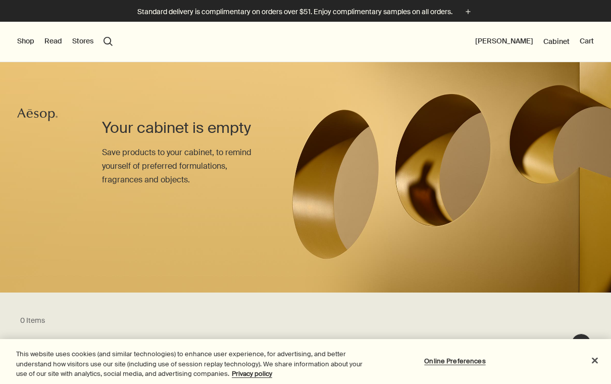
click at [26, 42] on button "Shop" at bounding box center [25, 41] width 17 height 10
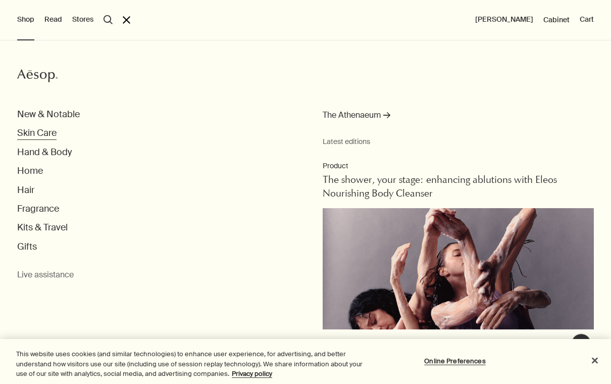
click at [44, 134] on button "Skin Care" at bounding box center [36, 133] width 39 height 12
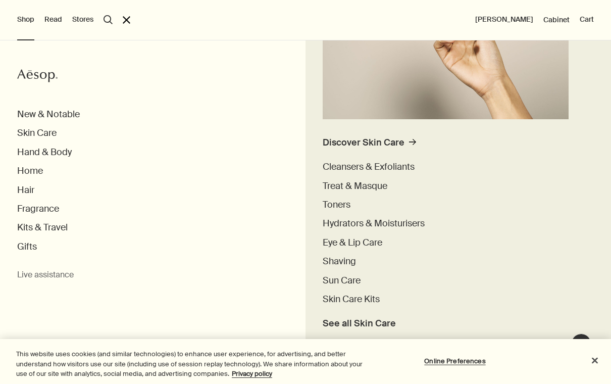
scroll to position [208, 0]
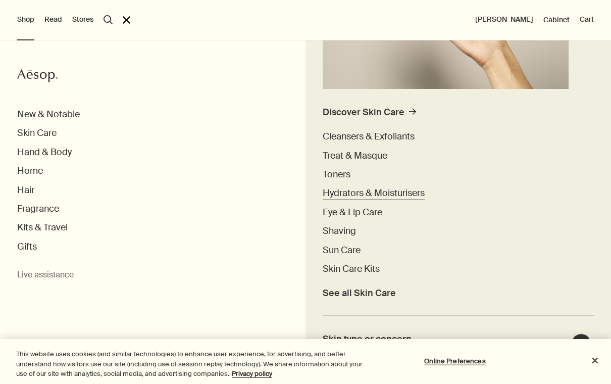
click at [366, 193] on span "Hydrators & Moisturisers" at bounding box center [374, 193] width 102 height 12
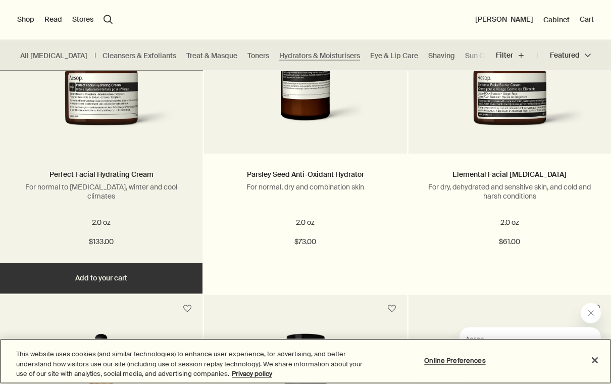
scroll to position [1499, 0]
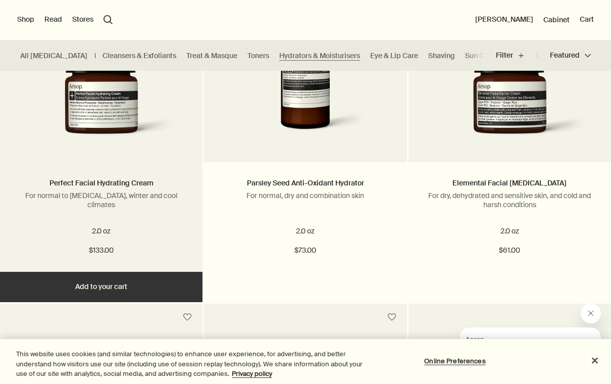
click at [103, 276] on button "Add Add to your cart" at bounding box center [101, 287] width 202 height 30
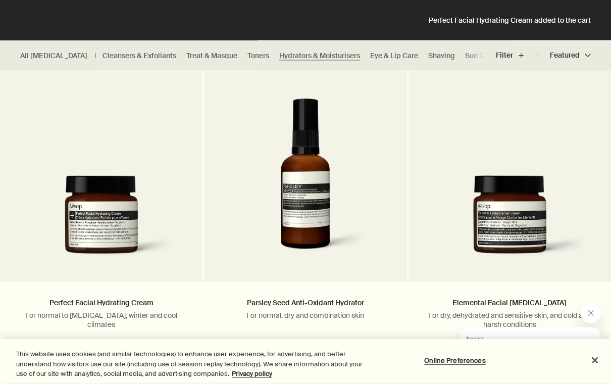
scroll to position [1380, 0]
click at [370, 51] on link "Eye & Lip Care" at bounding box center [394, 56] width 48 height 10
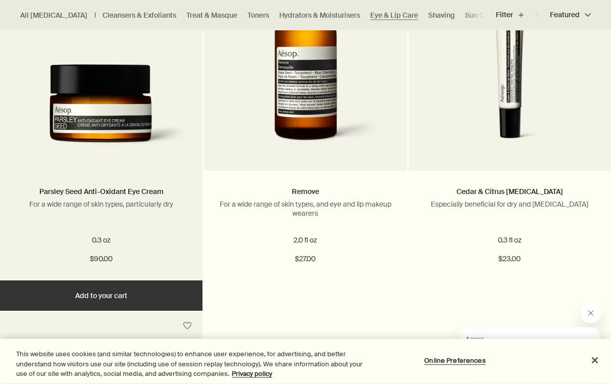
scroll to position [393, 0]
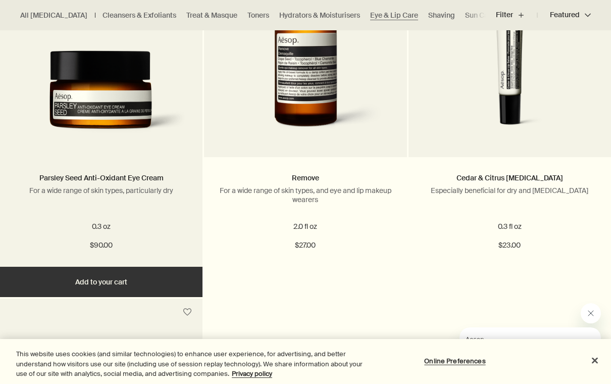
click at [97, 286] on button "Add Add to your cart" at bounding box center [101, 282] width 202 height 30
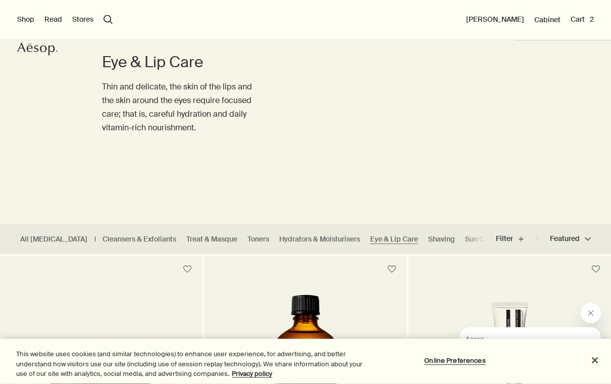
scroll to position [0, 0]
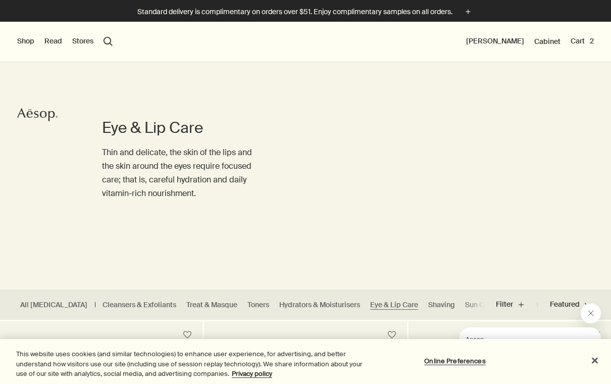
click at [191, 294] on ul "All Skin Care Cleansers & Exfoliants Treat & Masque Toners Hydrators & Moisturi…" at bounding box center [243, 304] width 486 height 30
click at [188, 302] on link "Treat & Masque" at bounding box center [211, 305] width 51 height 10
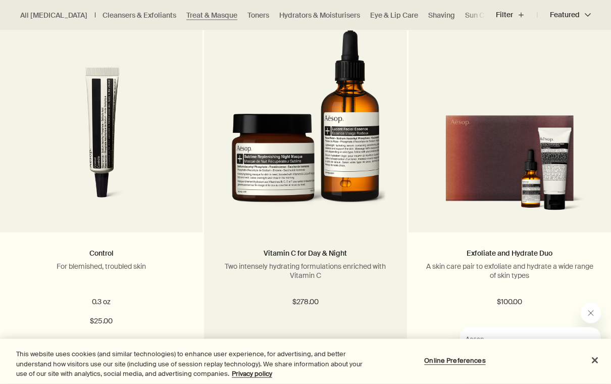
scroll to position [1453, 0]
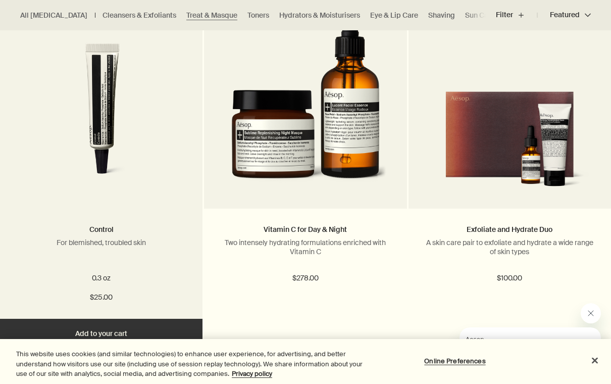
click at [105, 203] on link at bounding box center [101, 108] width 202 height 202
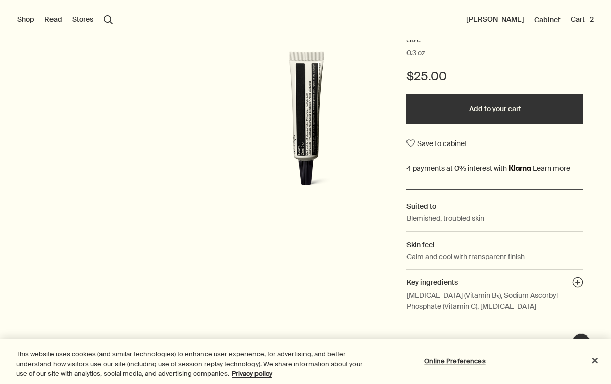
scroll to position [189, 0]
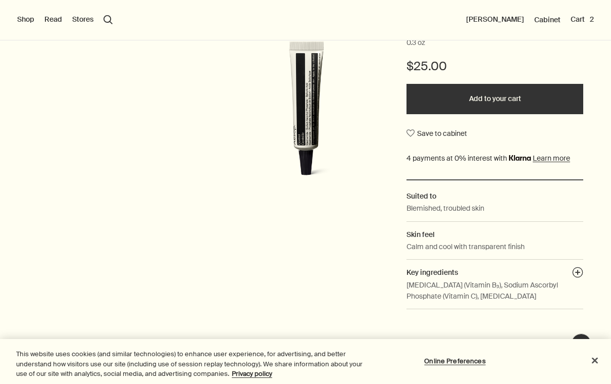
click at [485, 96] on button "Add to your cart" at bounding box center [494, 99] width 177 height 30
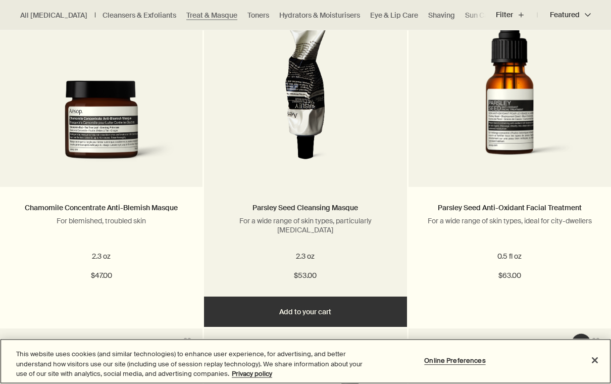
scroll to position [1105, 0]
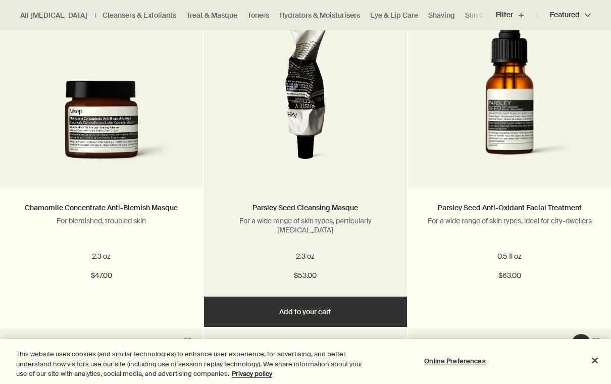
click at [306, 310] on button "Add Add to your cart" at bounding box center [305, 311] width 202 height 30
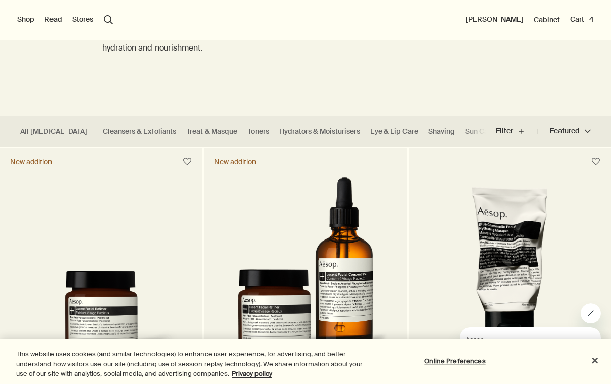
scroll to position [0, 0]
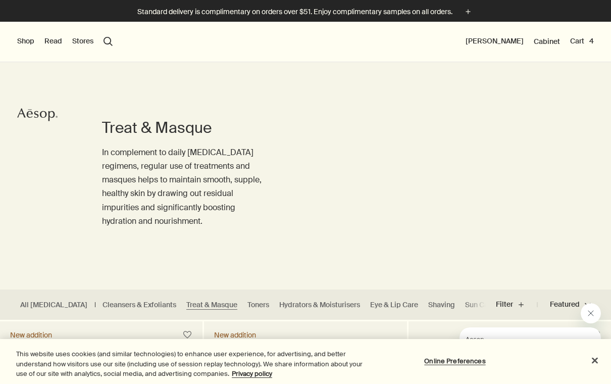
click at [22, 42] on button "Shop" at bounding box center [25, 41] width 17 height 10
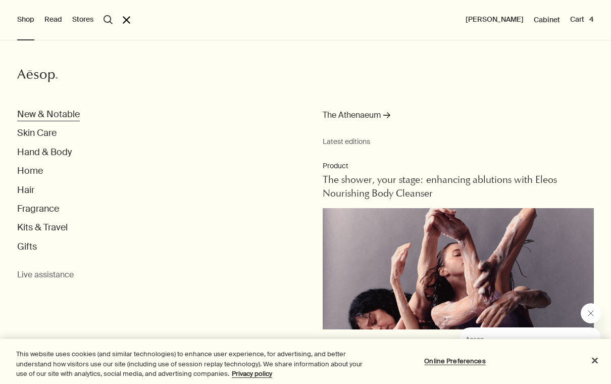
click at [56, 117] on button "New & Notable" at bounding box center [48, 115] width 63 height 12
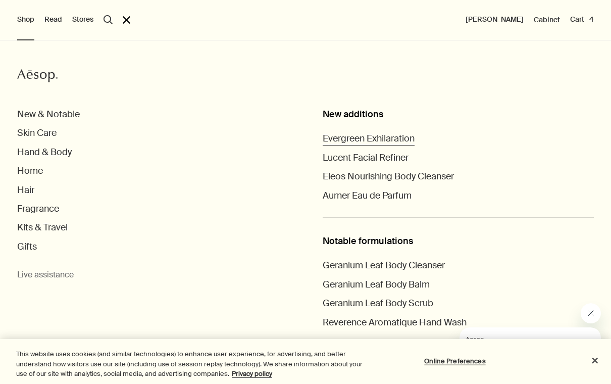
click at [347, 137] on span "Evergreen Exhilaration" at bounding box center [369, 138] width 92 height 12
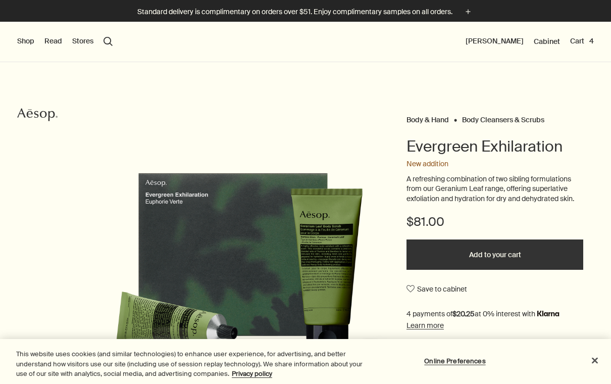
scroll to position [-1, 0]
click at [28, 44] on button "Shop" at bounding box center [25, 41] width 17 height 10
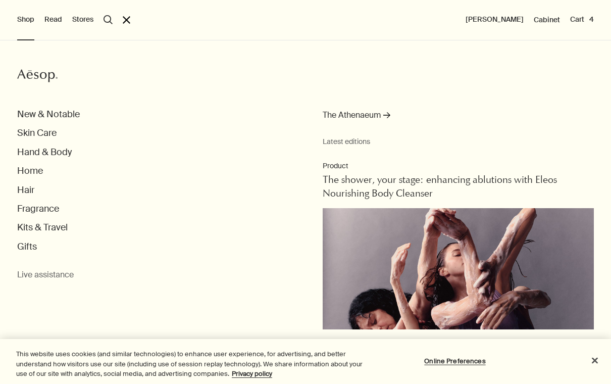
scroll to position [0, 0]
click at [59, 111] on button "New & Notable" at bounding box center [48, 115] width 63 height 12
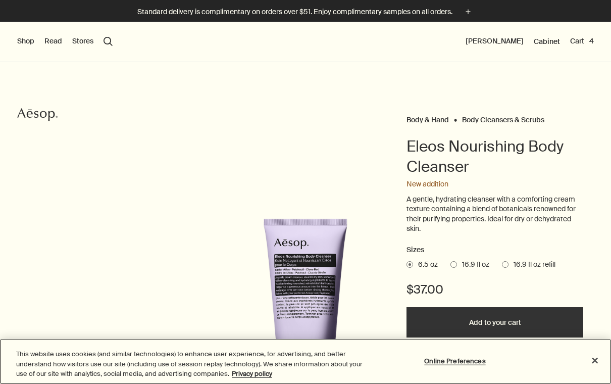
scroll to position [-1, 0]
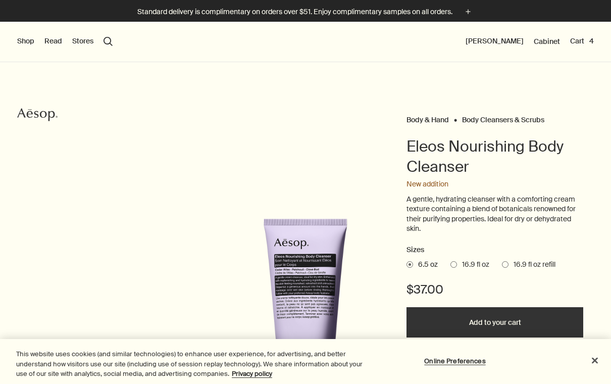
click at [25, 44] on button "Shop" at bounding box center [25, 41] width 17 height 10
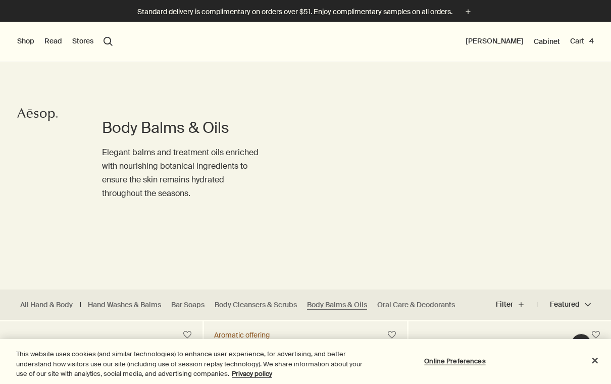
click at [109, 43] on button "search Search" at bounding box center [107, 41] width 9 height 9
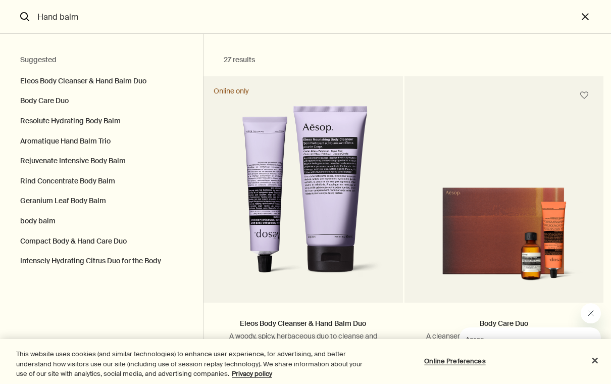
type input "Hand balm"
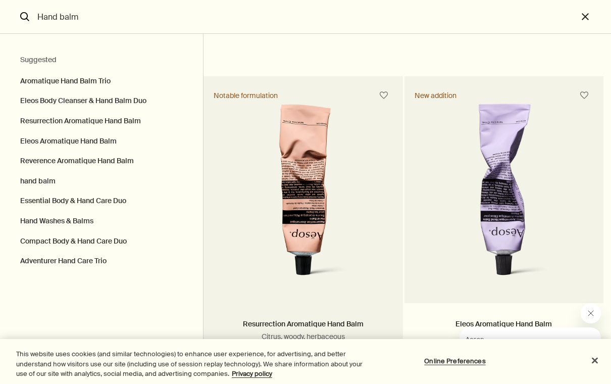
scroll to position [510, 0]
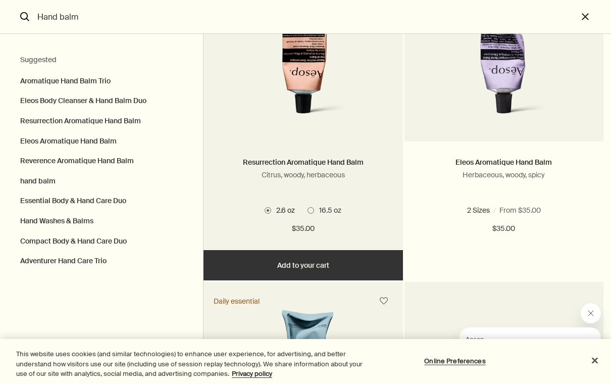
click at [314, 214] on span "Search" at bounding box center [310, 210] width 7 height 7
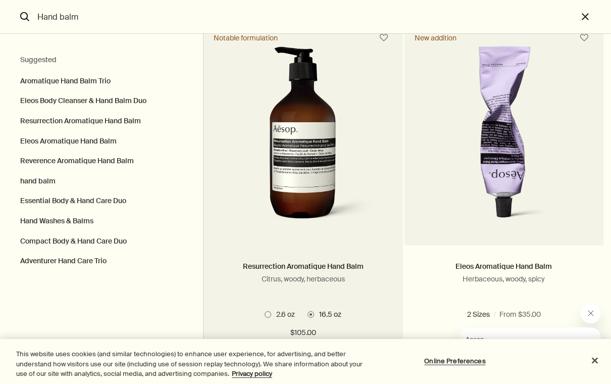
scroll to position [506, 0]
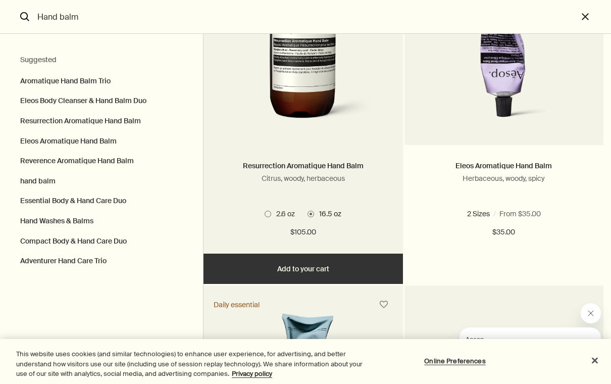
click at [269, 217] on span "Search" at bounding box center [268, 214] width 7 height 7
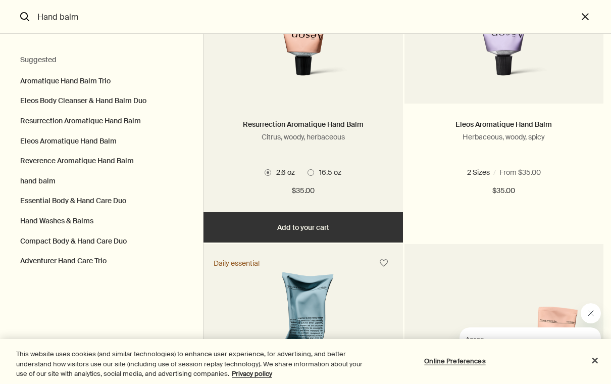
scroll to position [549, 0]
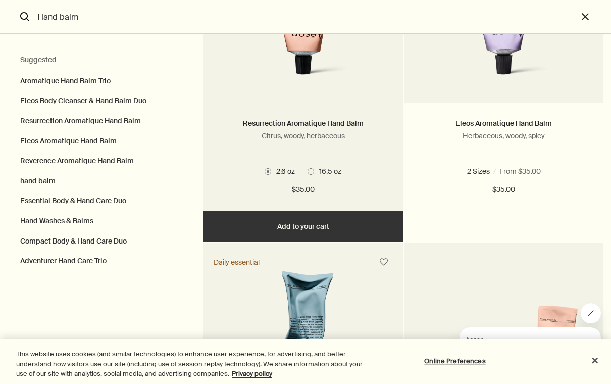
click at [290, 236] on button "Add Add to your cart" at bounding box center [302, 226] width 199 height 30
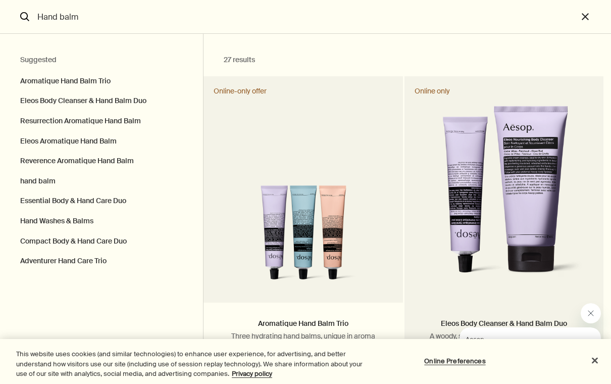
scroll to position [0, 0]
click at [583, 22] on button "close" at bounding box center [594, 17] width 33 height 34
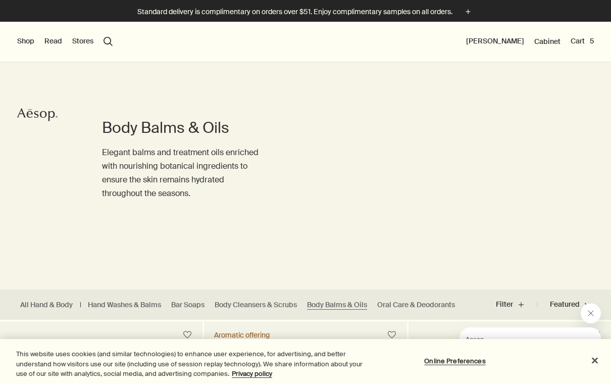
click at [580, 41] on button "Cart 5" at bounding box center [581, 41] width 23 height 10
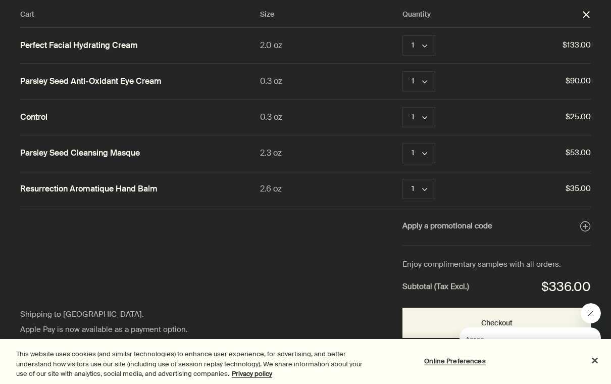
scroll to position [11, 0]
click at [595, 361] on button "Close" at bounding box center [595, 360] width 22 height 22
click at [591, 314] on icon "Close message from Aesop" at bounding box center [591, 313] width 8 height 8
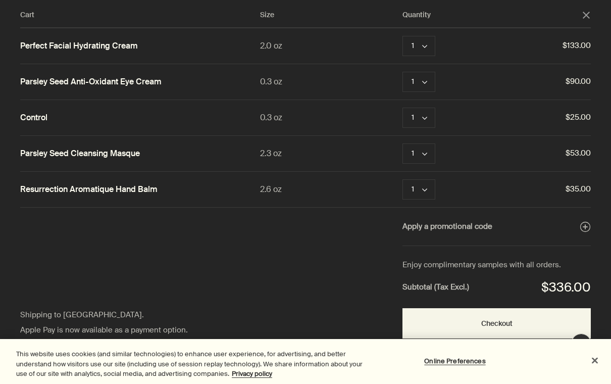
click at [593, 361] on button "Close" at bounding box center [595, 360] width 22 height 22
click at [484, 315] on button "Checkout" at bounding box center [496, 323] width 188 height 30
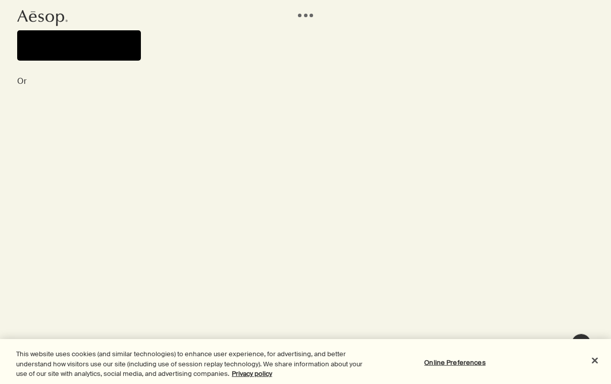
click at [84, 42] on button "Pay" at bounding box center [79, 45] width 124 height 30
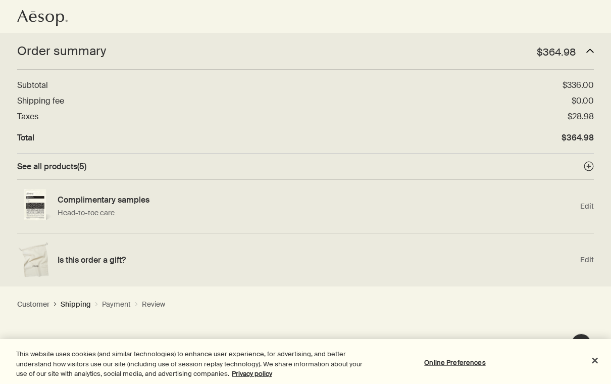
click at [51, 165] on span "See all products ( 5 )" at bounding box center [51, 166] width 69 height 11
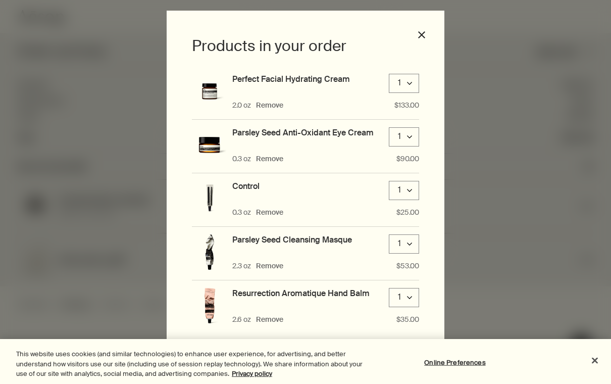
scroll to position [14, 0]
click at [272, 322] on button "Remove" at bounding box center [269, 320] width 27 height 10
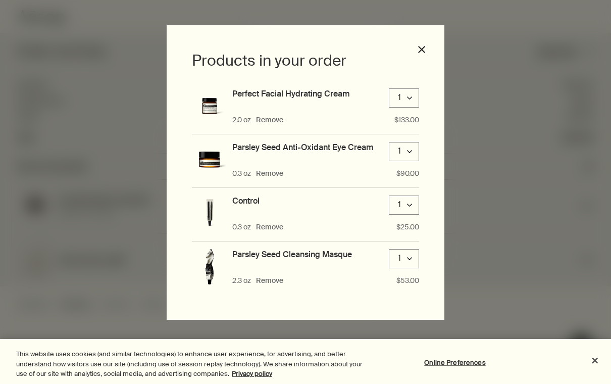
click at [269, 281] on button "Remove" at bounding box center [269, 281] width 27 height 10
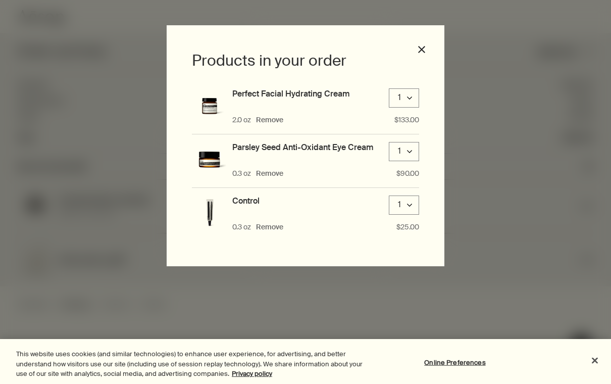
click at [271, 225] on button "Remove" at bounding box center [269, 227] width 27 height 10
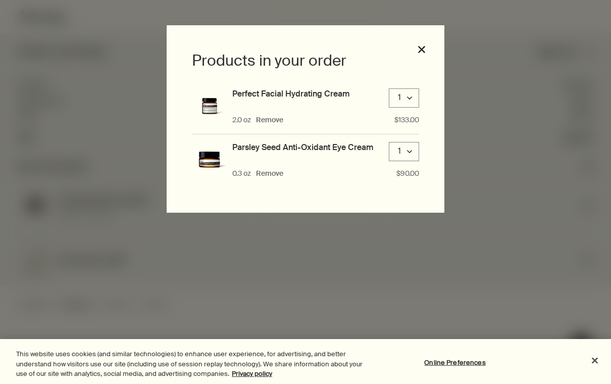
click at [420, 48] on button "close" at bounding box center [421, 49] width 9 height 9
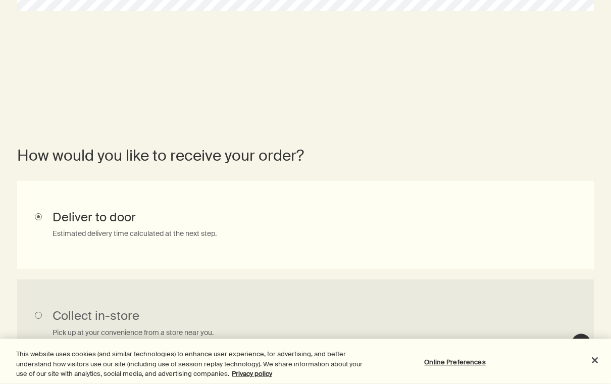
scroll to position [530, 0]
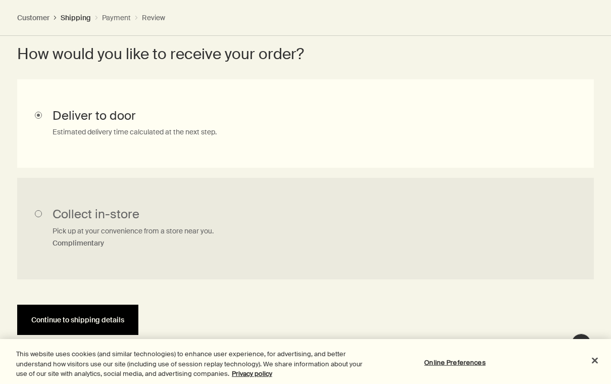
click at [91, 322] on button "Continue to shipping details" at bounding box center [77, 319] width 121 height 30
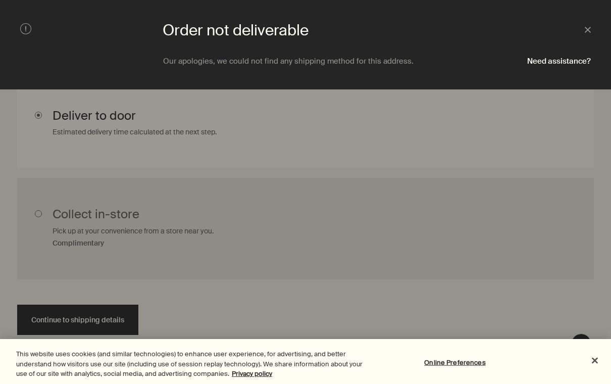
click at [589, 27] on icon "Close" at bounding box center [588, 30] width 6 height 6
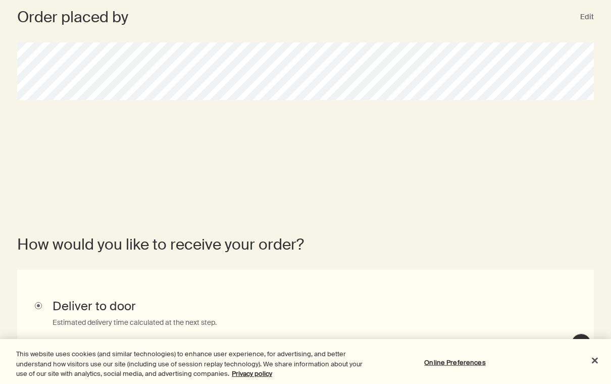
scroll to position [520, 0]
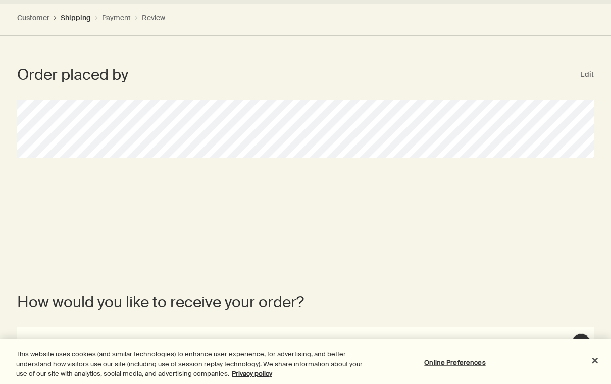
scroll to position [282, 0]
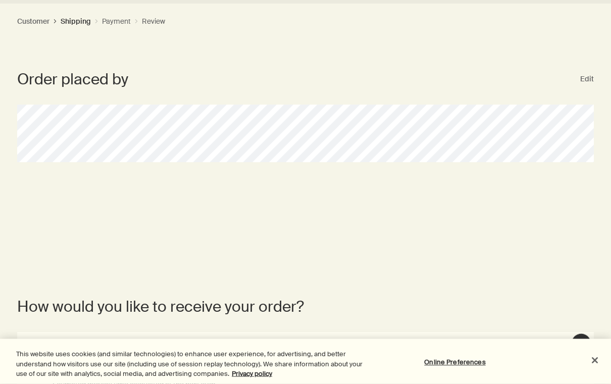
drag, startPoint x: 588, startPoint y: 83, endPoint x: 588, endPoint y: 366, distance: 282.7
click at [588, 83] on button "Edit" at bounding box center [587, 80] width 14 height 12
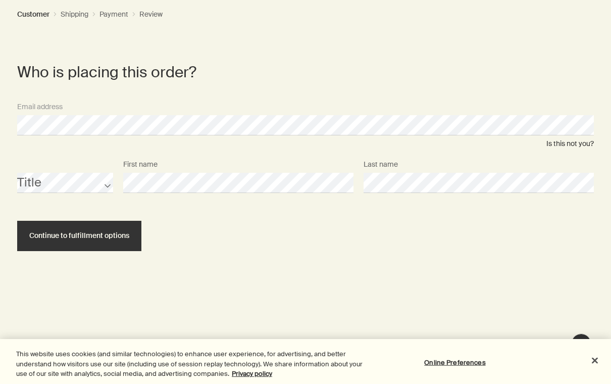
scroll to position [290, 0]
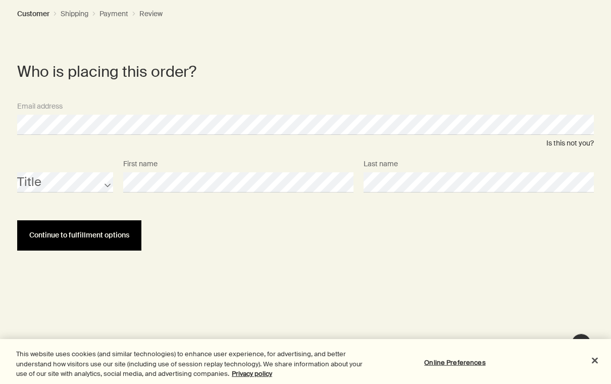
click at [95, 233] on span "Continue to fulfillment options" at bounding box center [79, 235] width 100 height 8
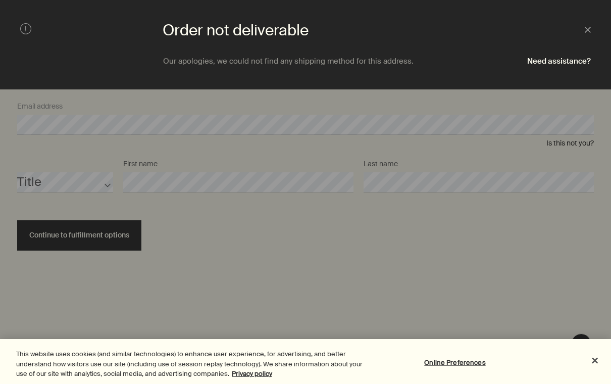
click at [587, 34] on button "Close" at bounding box center [588, 30] width 6 height 11
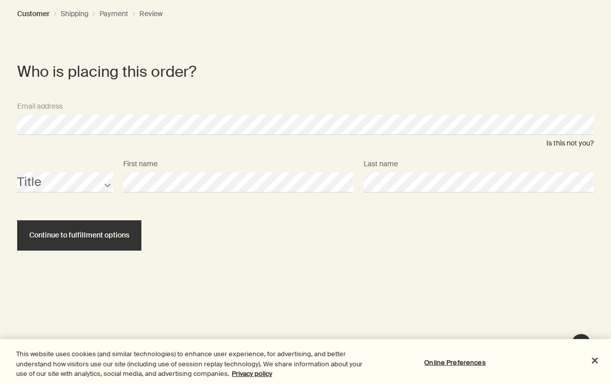
scroll to position [0, 0]
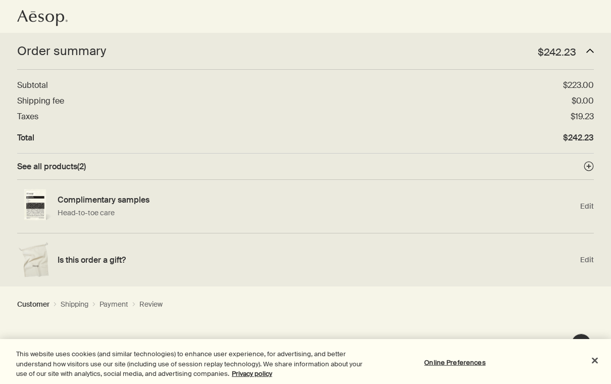
click at [35, 18] on icon "Aesop logo" at bounding box center [42, 18] width 50 height 16
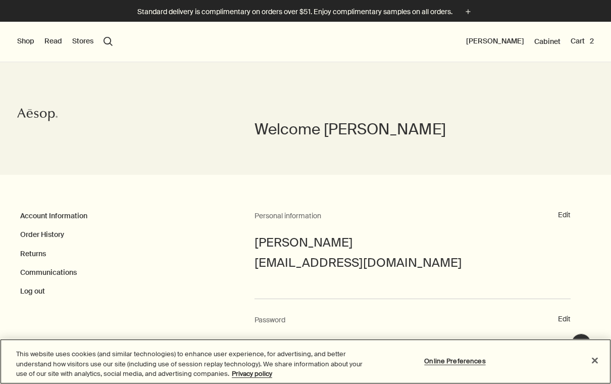
click at [594, 360] on button "Close" at bounding box center [595, 360] width 22 height 22
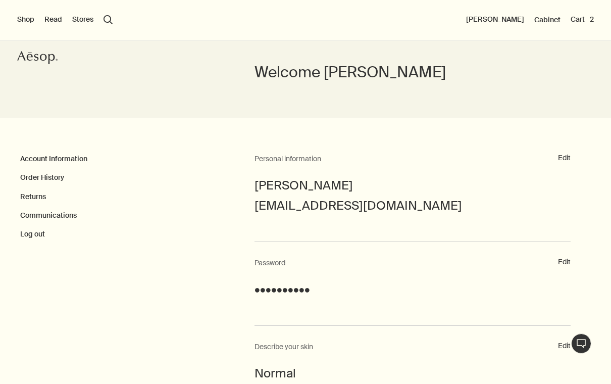
scroll to position [58, 0]
click at [59, 160] on link "Account Information" at bounding box center [53, 157] width 67 height 9
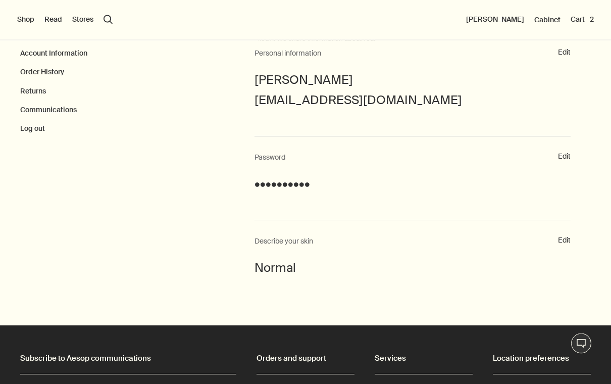
scroll to position [111, 0]
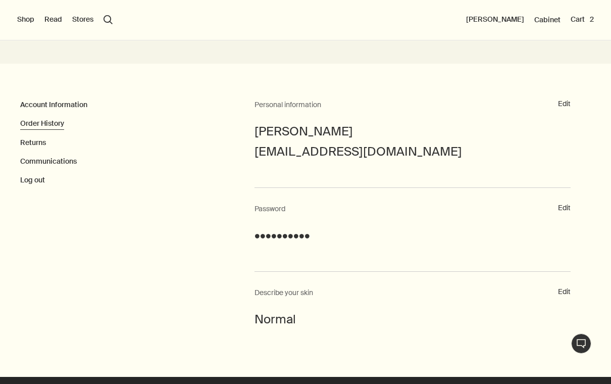
click at [55, 120] on link "Order History" at bounding box center [42, 123] width 44 height 9
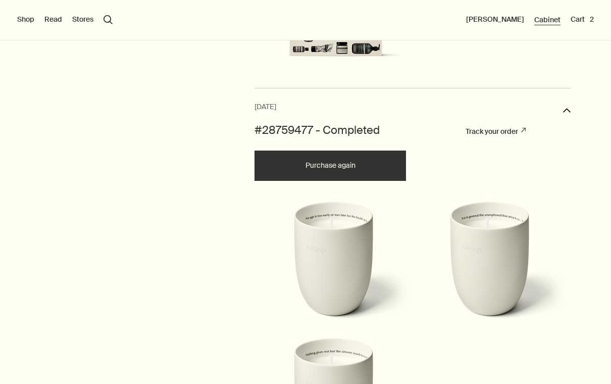
scroll to position [76, 0]
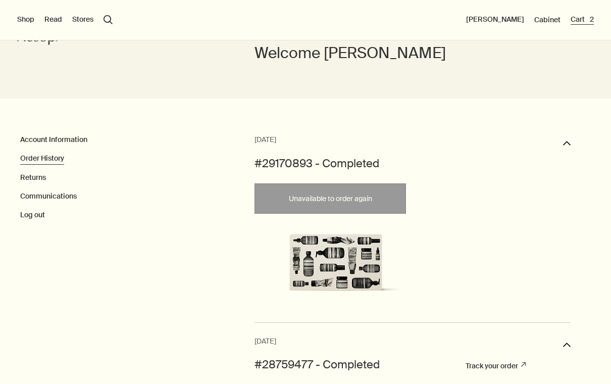
click at [579, 19] on button "Cart 2" at bounding box center [581, 20] width 23 height 10
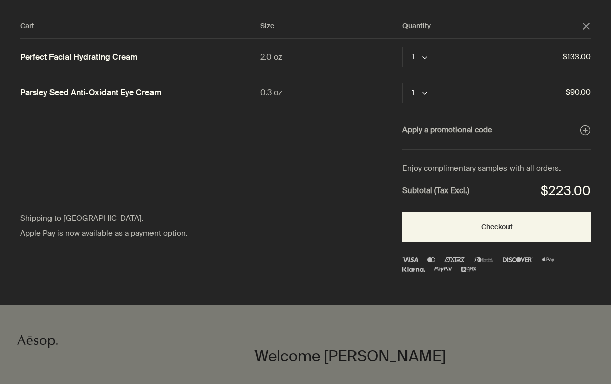
click at [460, 59] on button "Remove" at bounding box center [463, 57] width 27 height 12
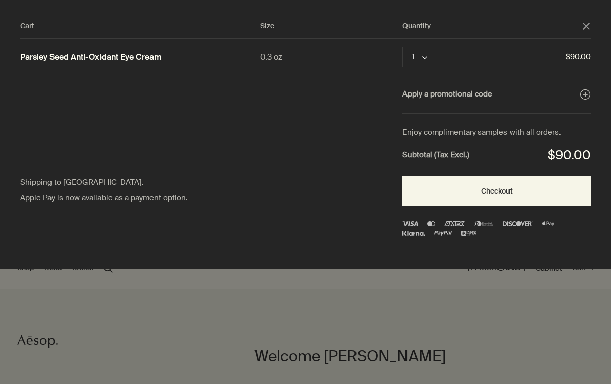
click at [465, 60] on button "Remove" at bounding box center [463, 57] width 27 height 12
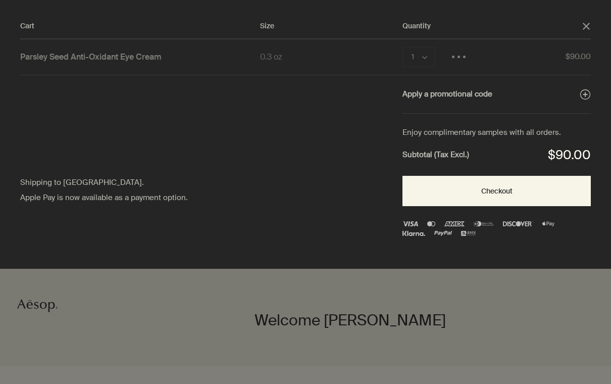
scroll to position [76, 0]
